Goal: Task Accomplishment & Management: Manage account settings

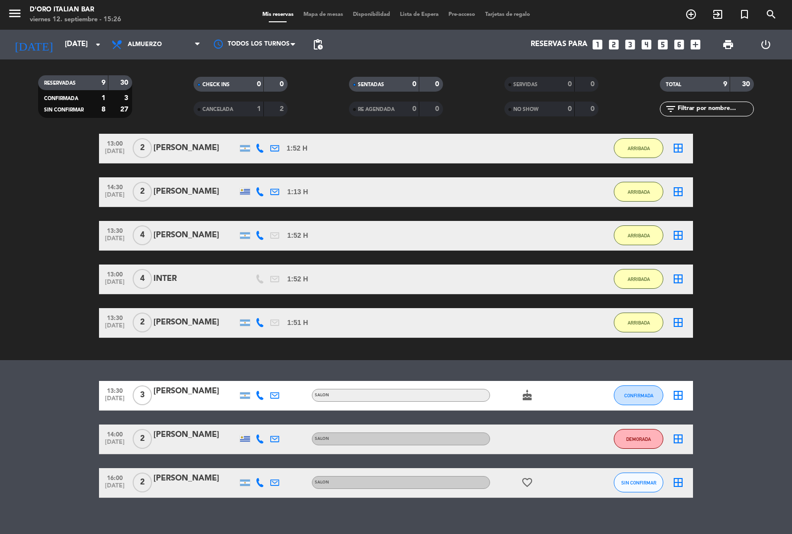
scroll to position [134, 0]
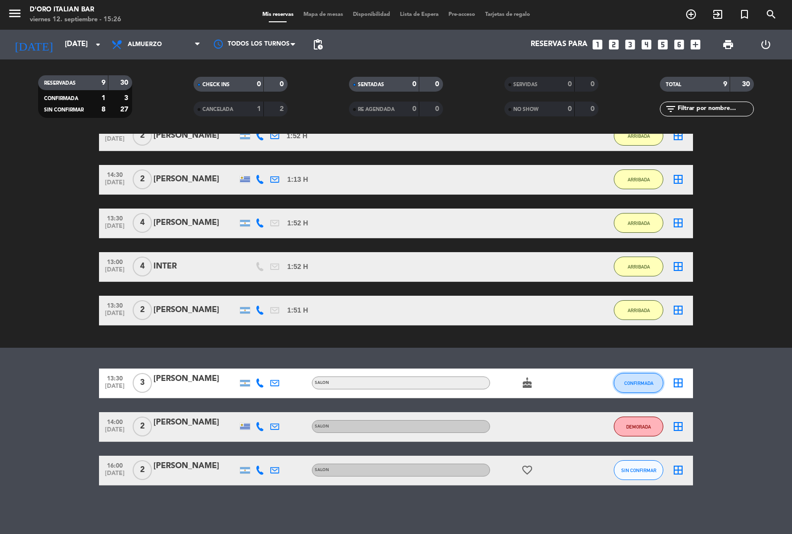
click at [639, 382] on span "CONFIRMADA" at bounding box center [638, 382] width 29 height 5
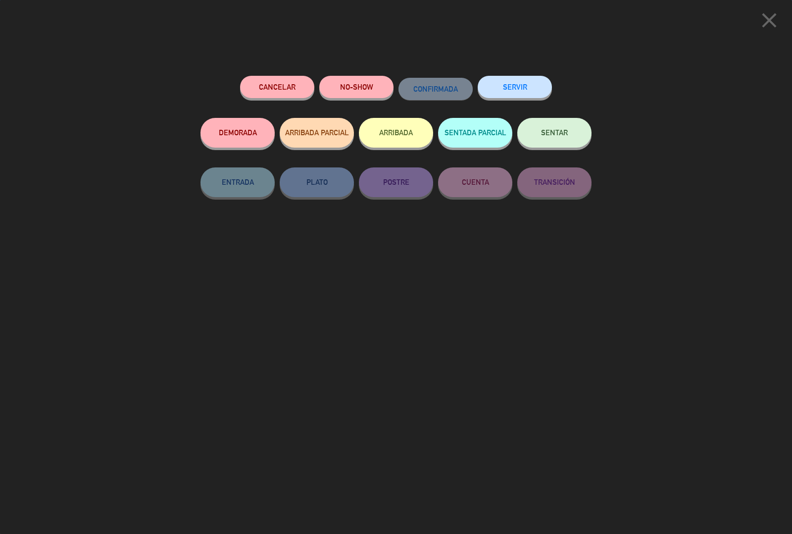
click at [405, 144] on button "ARRIBADA" at bounding box center [396, 133] width 74 height 30
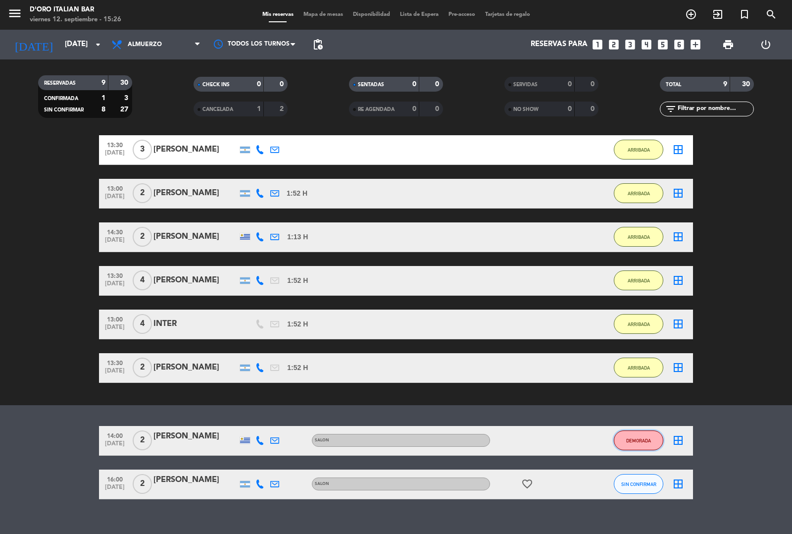
click at [639, 441] on span "DEMORADA" at bounding box center [638, 440] width 25 height 5
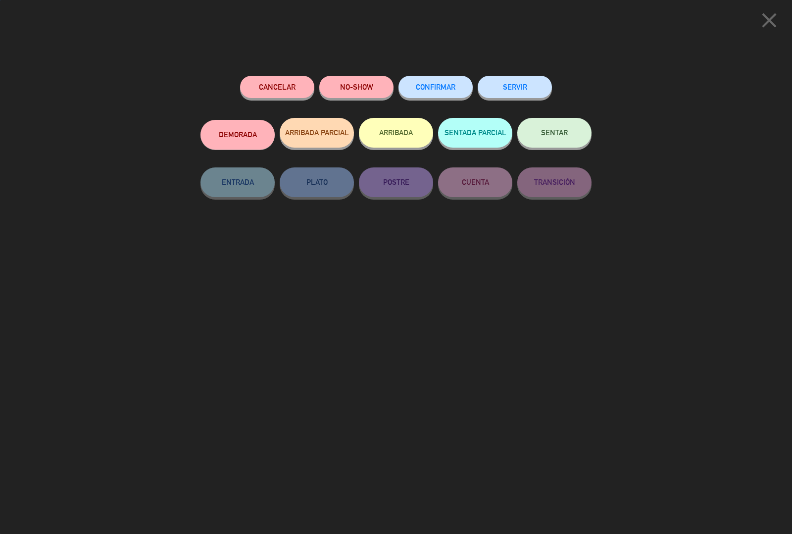
click at [393, 139] on button "ARRIBADA" at bounding box center [396, 133] width 74 height 30
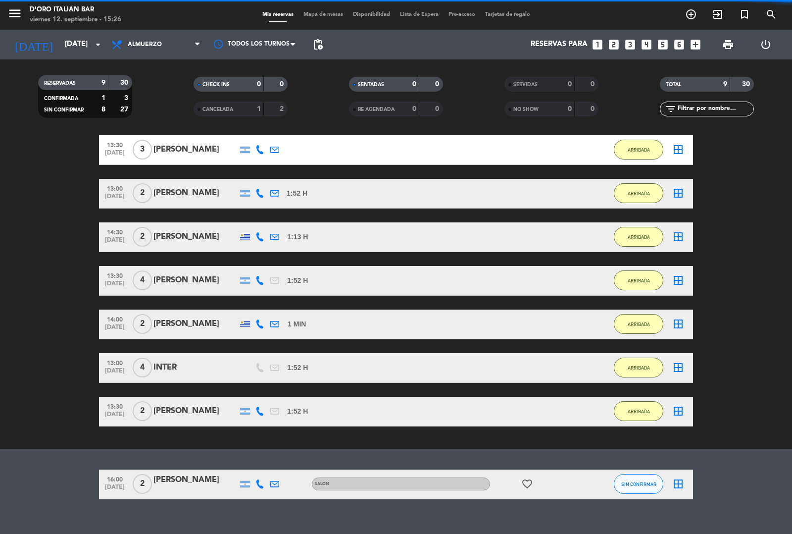
scroll to position [147, 0]
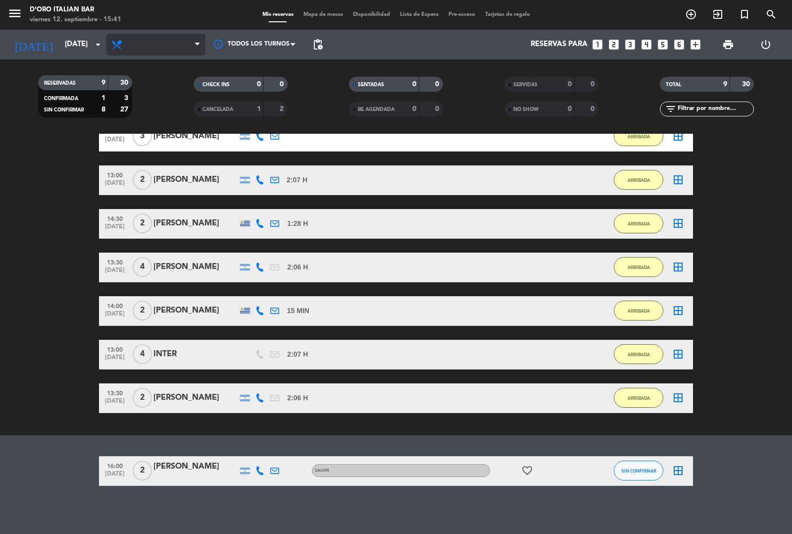
click at [161, 47] on span "Almuerzo" at bounding box center [145, 44] width 34 height 7
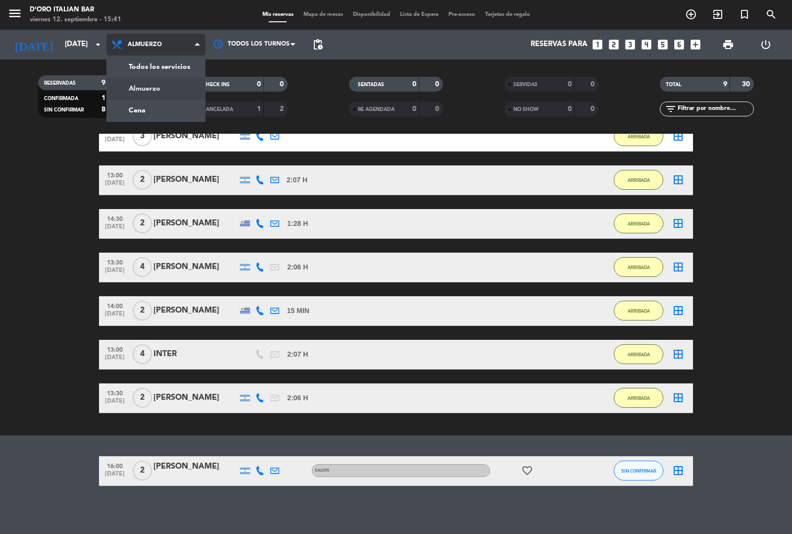
click at [137, 109] on div "menu D'oro Italian Bar [DATE] 12. septiembre - 15:41 Mis reservas Mapa de mesas…" at bounding box center [396, 67] width 792 height 134
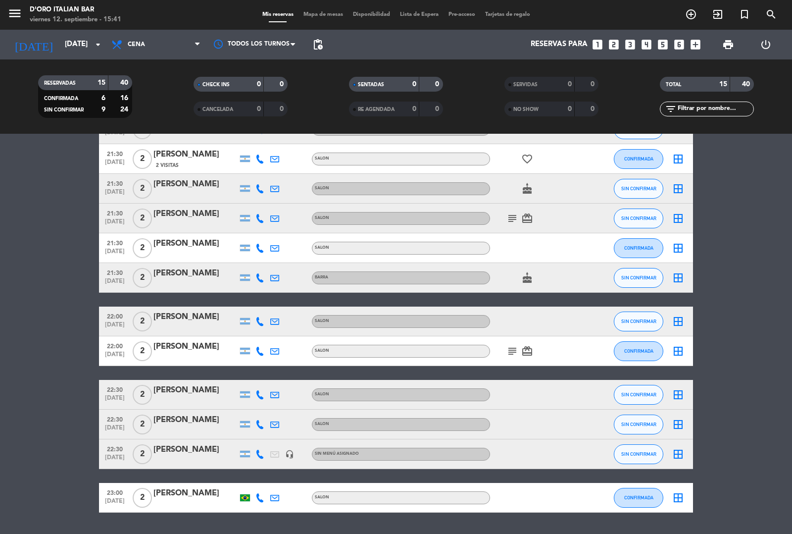
scroll to position [184, 0]
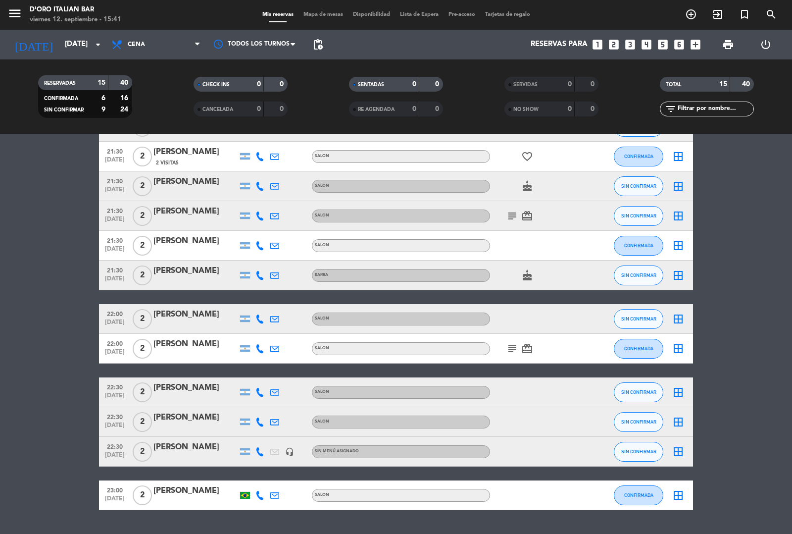
click at [214, 281] on div at bounding box center [195, 282] width 84 height 8
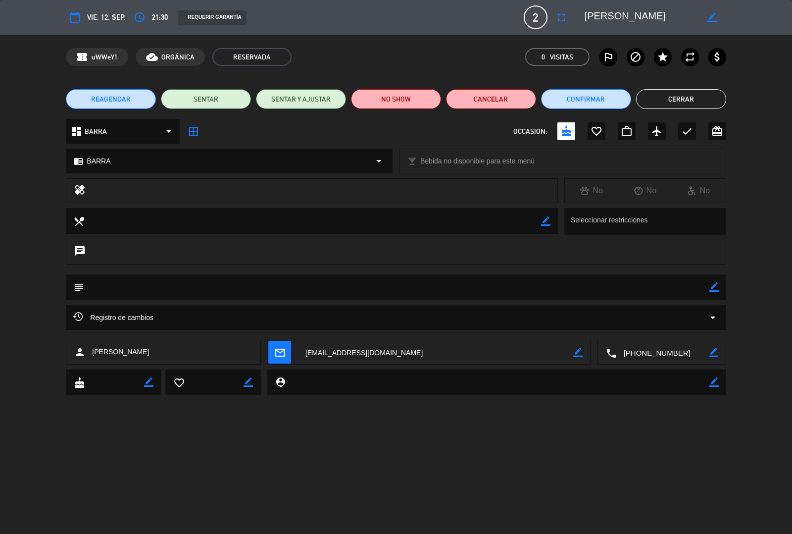
click at [82, 158] on icon "chrome_reader_mode" at bounding box center [78, 160] width 9 height 9
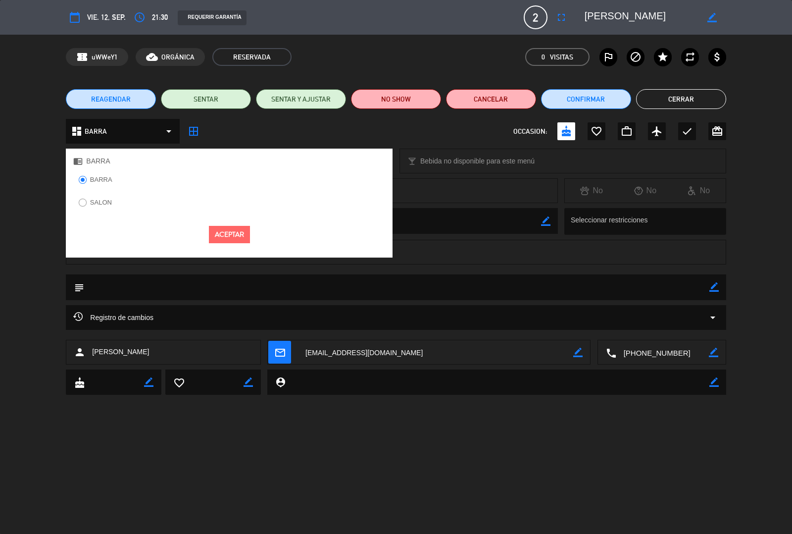
click at [82, 201] on input "SALON" at bounding box center [82, 201] width 6 height 6
radio input "true"
click at [82, 179] on input "BARRA" at bounding box center [82, 179] width 6 height 6
radio input "true"
click at [82, 201] on input "SALON" at bounding box center [82, 201] width 6 height 6
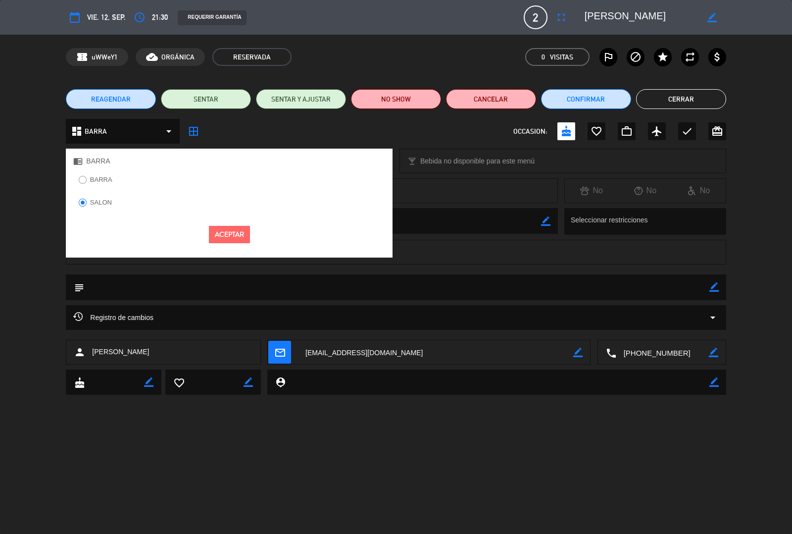
click at [83, 179] on input "BARRA" at bounding box center [82, 179] width 6 height 6
click at [82, 201] on input "SALON" at bounding box center [82, 201] width 6 height 6
click at [82, 177] on input "BARRA" at bounding box center [82, 179] width 6 height 6
click at [82, 201] on input "SALON" at bounding box center [82, 201] width 6 height 6
click at [231, 240] on button "Aceptar" at bounding box center [229, 234] width 41 height 17
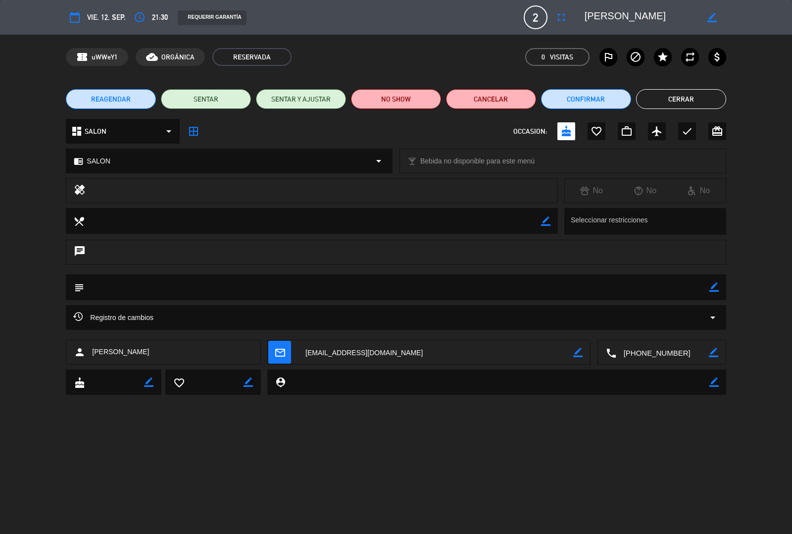
click at [104, 130] on span "SALON" at bounding box center [96, 131] width 22 height 11
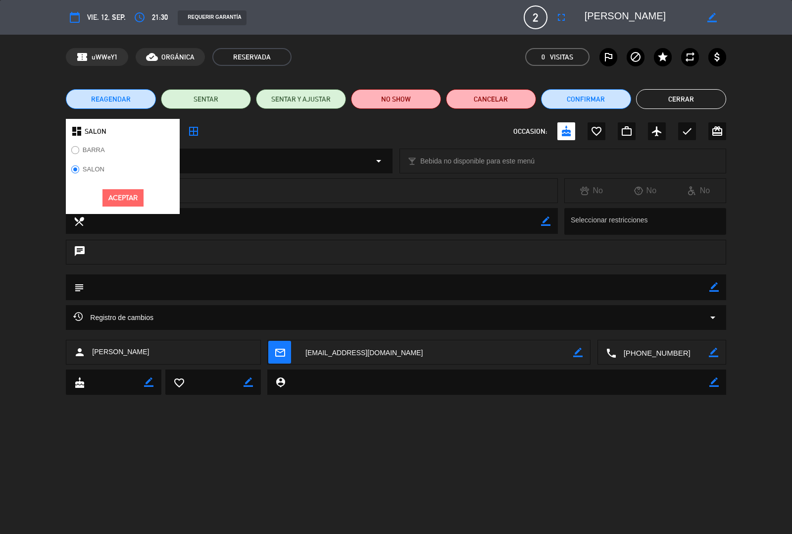
click at [122, 198] on button "Aceptar" at bounding box center [122, 197] width 41 height 17
